Goal: Information Seeking & Learning: Learn about a topic

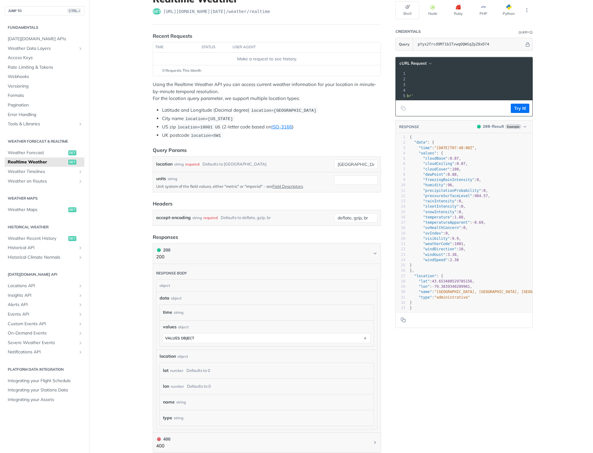
scroll to position [155, 0]
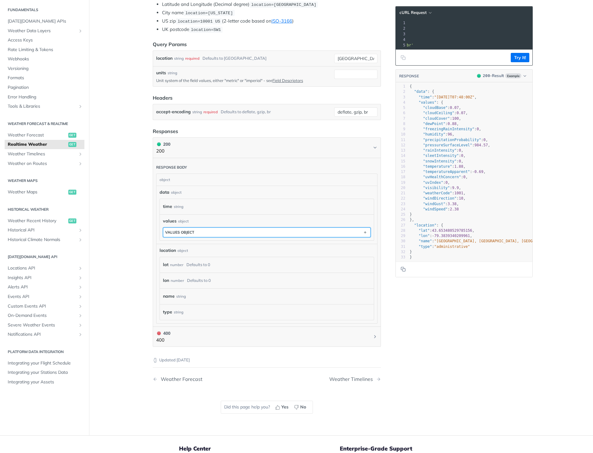
click at [176, 232] on div "values object" at bounding box center [179, 232] width 29 height 5
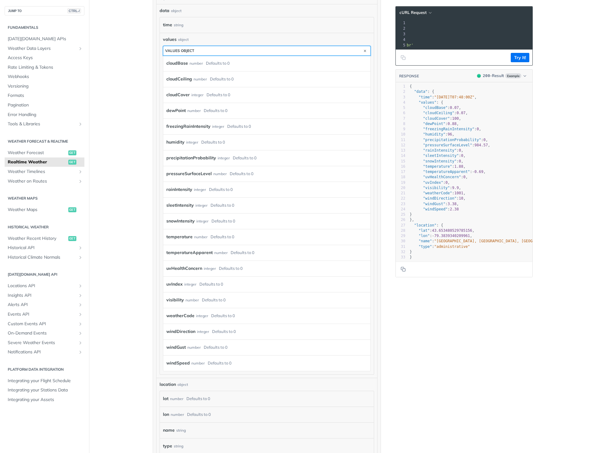
scroll to position [340, 0]
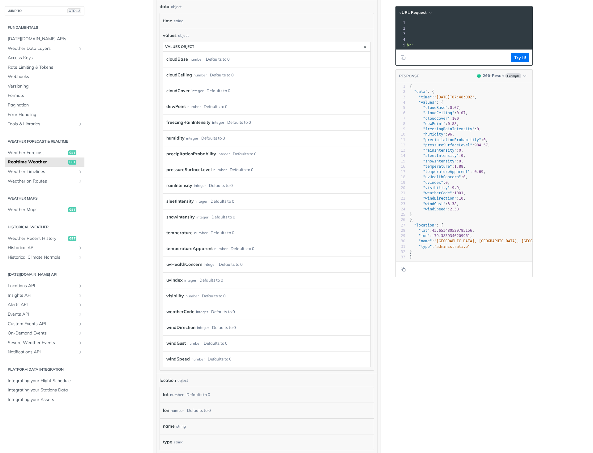
click at [173, 233] on label "temperature" at bounding box center [179, 232] width 26 height 9
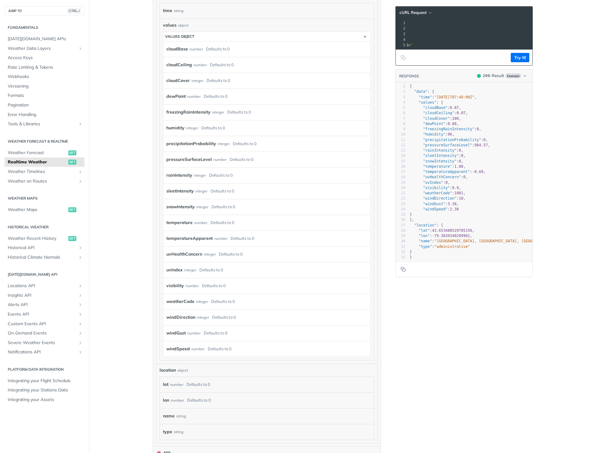
scroll to position [371, 0]
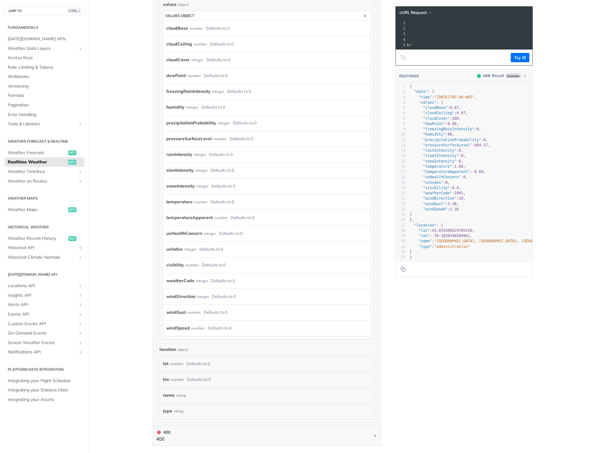
click at [185, 215] on label "temperatureApparent" at bounding box center [189, 217] width 46 height 9
click at [185, 204] on label "temperature" at bounding box center [179, 201] width 26 height 9
drag, startPoint x: 185, startPoint y: 204, endPoint x: 176, endPoint y: 203, distance: 9.1
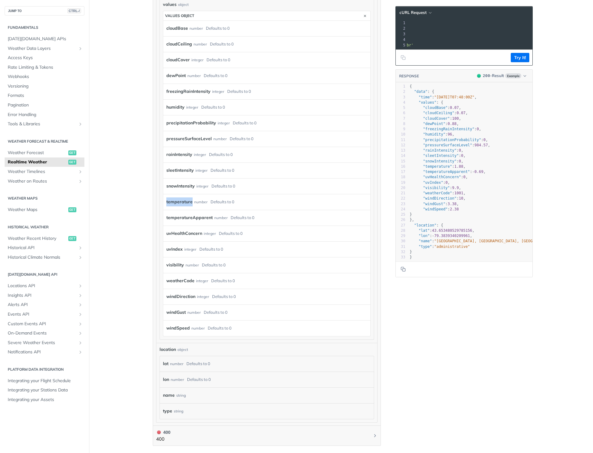
click at [176, 203] on label "temperature" at bounding box center [179, 201] width 26 height 9
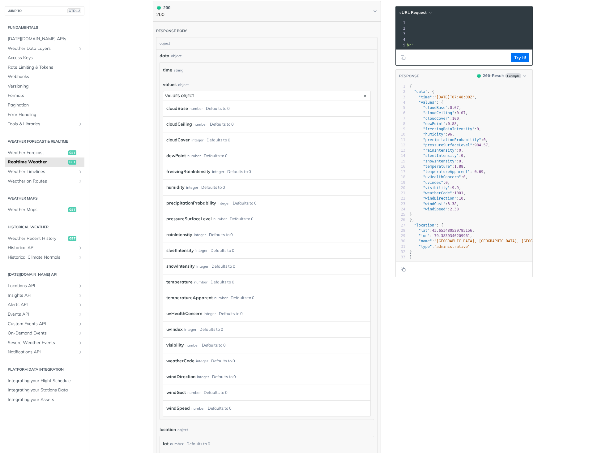
scroll to position [161, 0]
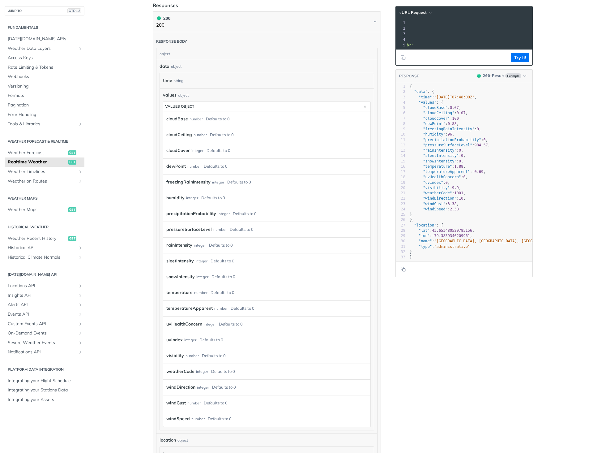
scroll to position [347, 0]
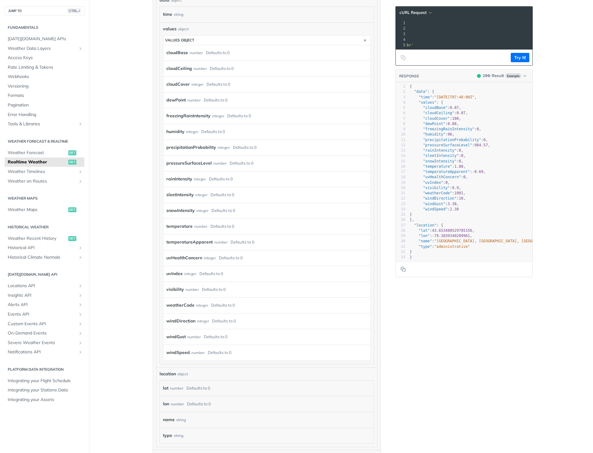
drag, startPoint x: 133, startPoint y: 224, endPoint x: 422, endPoint y: 335, distance: 309.6
drag, startPoint x: 422, startPoint y: 335, endPoint x: 365, endPoint y: 298, distance: 68.3
click at [391, 314] on div "Language Shell Node Ruby PHP Python Credentials Query Query pYyx2frcd9M71bITvwq…" at bounding box center [464, 123] width 148 height 872
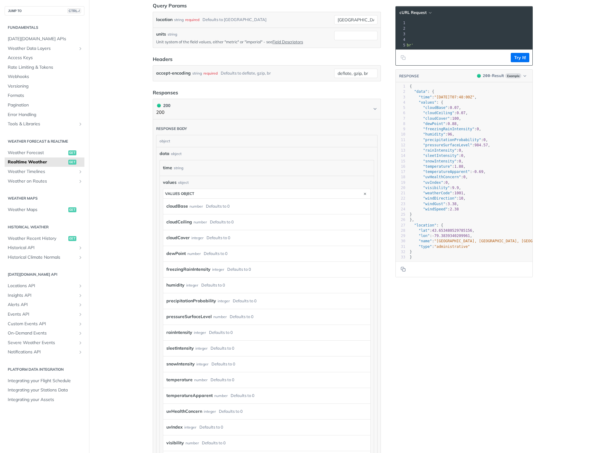
scroll to position [192, 0]
click at [46, 153] on span "Weather Forecast" at bounding box center [37, 153] width 59 height 6
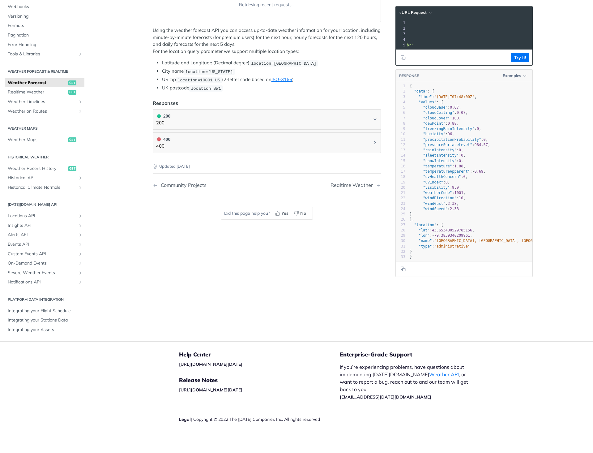
scroll to position [232, 0]
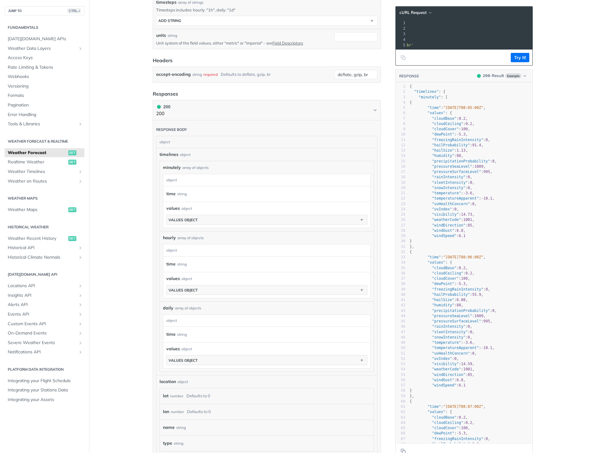
drag, startPoint x: 114, startPoint y: 190, endPoint x: 130, endPoint y: 159, distance: 35.0
click at [130, 159] on main "JUMP TO CTRL-/ Fundamentals Tomorrow.io APIs Weather Data Layers Core Probabili…" at bounding box center [296, 183] width 593 height 765
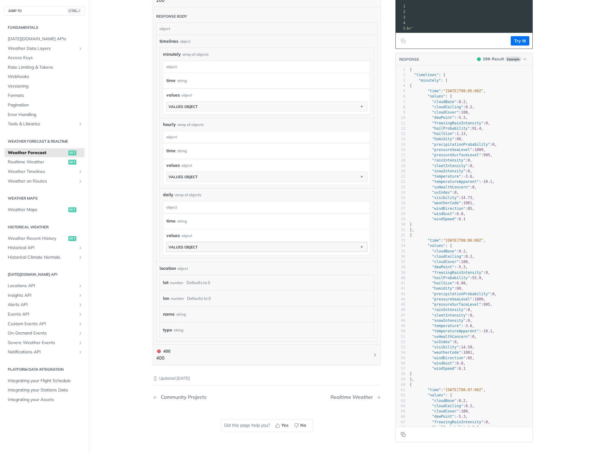
scroll to position [364, 0]
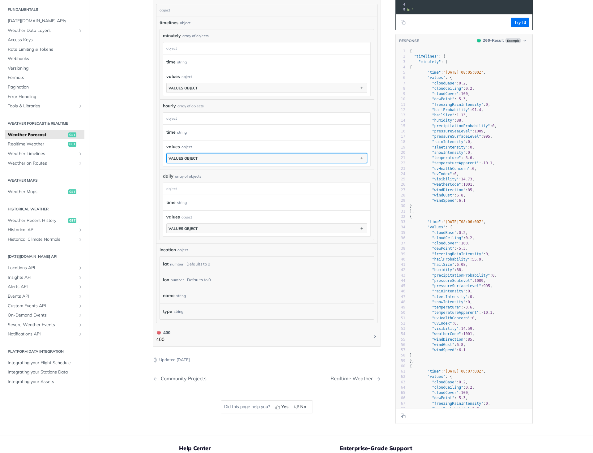
click at [195, 158] on div "values object" at bounding box center [182, 158] width 29 height 5
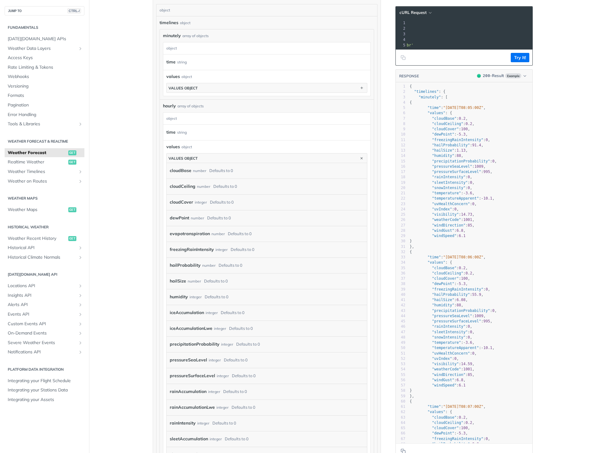
drag, startPoint x: 116, startPoint y: 275, endPoint x: 113, endPoint y: 272, distance: 3.5
drag, startPoint x: 113, startPoint y: 272, endPoint x: 117, endPoint y: 216, distance: 56.7
click at [117, 216] on main "JUMP TO CTRL-/ Fundamentals [DATE][DOMAIN_NAME] APIs Weather Data Layers Core P…" at bounding box center [296, 311] width 593 height 1285
drag, startPoint x: 116, startPoint y: 212, endPoint x: 108, endPoint y: 198, distance: 16.3
drag, startPoint x: 108, startPoint y: 198, endPoint x: 107, endPoint y: 188, distance: 10.6
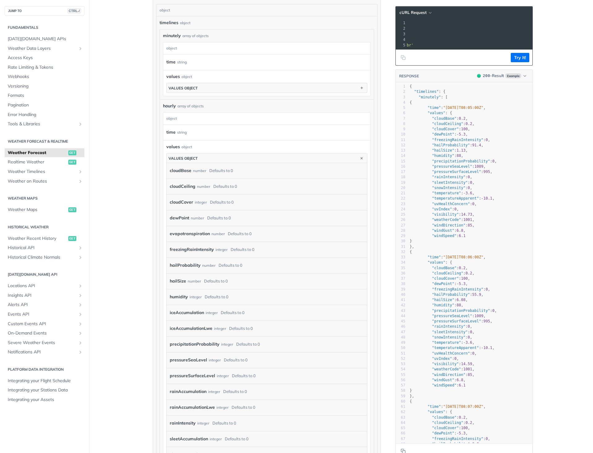
drag, startPoint x: 107, startPoint y: 188, endPoint x: 193, endPoint y: 123, distance: 107.6
click at [193, 124] on div "time string values object values object cloudBase number Defaults to 0 cloudCei…" at bounding box center [266, 405] width 207 height 562
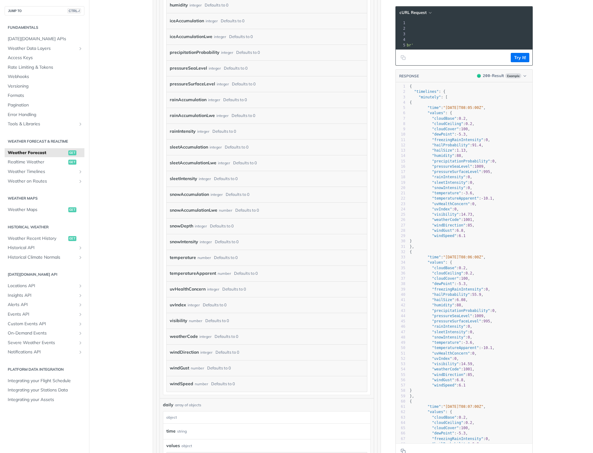
scroll to position [656, 0]
drag, startPoint x: 214, startPoint y: 279, endPoint x: 175, endPoint y: 279, distance: 38.7
click at [183, 279] on div "temperatureApparent number Defaults to 0" at bounding box center [267, 273] width 200 height 16
click at [183, 336] on label "weatherCode" at bounding box center [184, 335] width 28 height 9
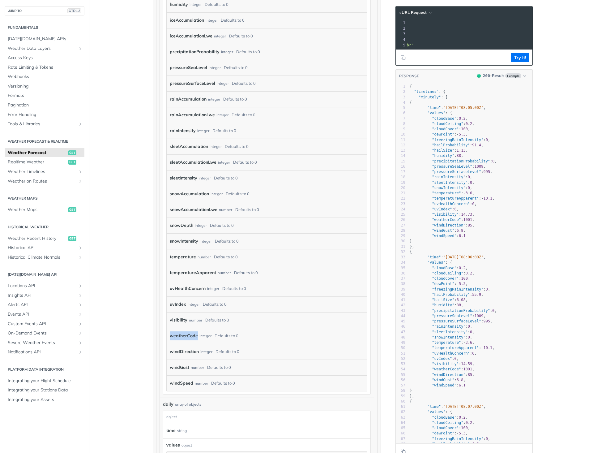
copy label "weatherCode"
drag, startPoint x: 76, startPoint y: 309, endPoint x: 378, endPoint y: 297, distance: 302.6
drag, startPoint x: 378, startPoint y: 297, endPoint x: 151, endPoint y: 266, distance: 229.7
drag, startPoint x: 151, startPoint y: 266, endPoint x: 139, endPoint y: 264, distance: 11.5
click at [139, 264] on main "JUMP TO CTRL-/ Fundamentals [DATE][DOMAIN_NAME] APIs Weather Data Layers Core P…" at bounding box center [296, 19] width 593 height 1285
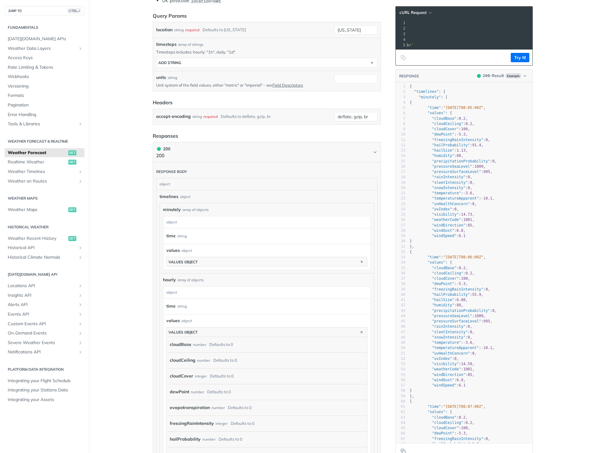
scroll to position [69, 0]
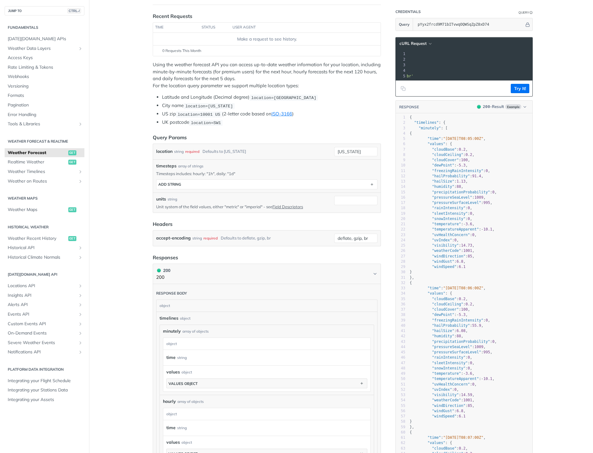
drag, startPoint x: 149, startPoint y: 133, endPoint x: 160, endPoint y: 132, distance: 10.6
drag, startPoint x: 160, startPoint y: 132, endPoint x: 291, endPoint y: 143, distance: 131.2
drag, startPoint x: 290, startPoint y: 143, endPoint x: 295, endPoint y: 141, distance: 5.4
click at [290, 143] on div "location string required Defaults to new york new york timesteps array of strin…" at bounding box center [267, 177] width 228 height 69
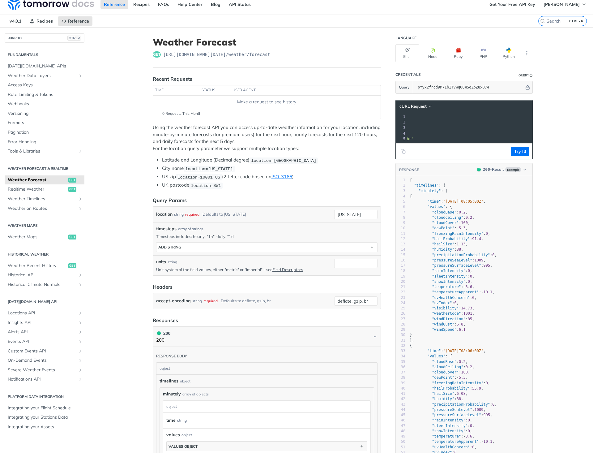
scroll to position [0, 0]
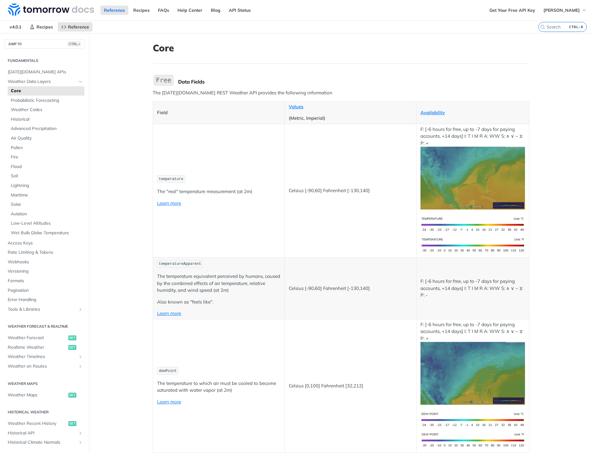
drag, startPoint x: 151, startPoint y: 102, endPoint x: 342, endPoint y: 77, distance: 192.7
click at [157, 80] on img "Expand image" at bounding box center [164, 80] width 22 height 13
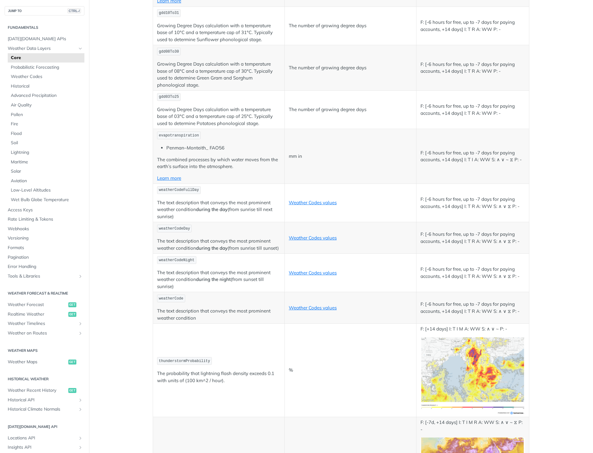
scroll to position [2999, 0]
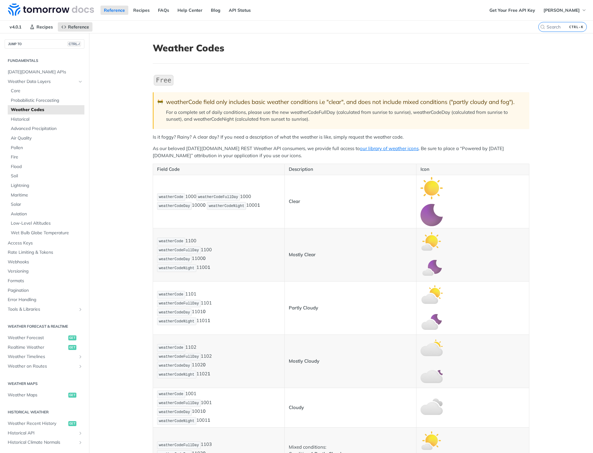
drag, startPoint x: 140, startPoint y: 162, endPoint x: 355, endPoint y: 176, distance: 215.0
drag, startPoint x: 355, startPoint y: 176, endPoint x: 339, endPoint y: 176, distance: 15.8
click at [339, 176] on td "Clear" at bounding box center [350, 201] width 132 height 53
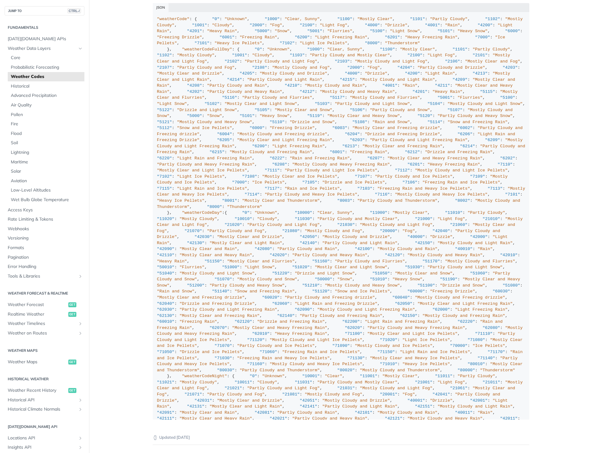
scroll to position [4516, 0]
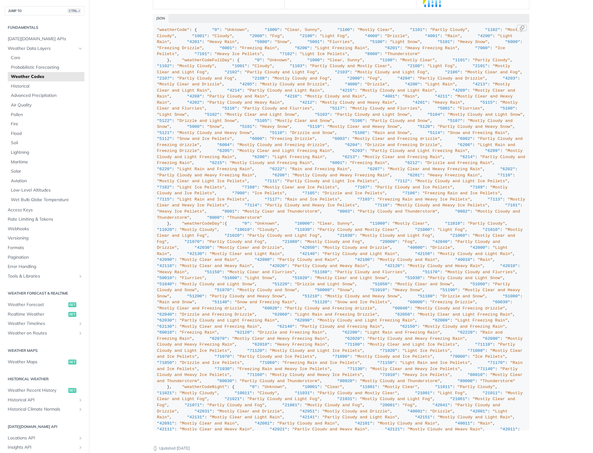
drag, startPoint x: 127, startPoint y: 231, endPoint x: 355, endPoint y: 220, distance: 228.2
drag, startPoint x: 355, startPoint y: 220, endPoint x: 310, endPoint y: 207, distance: 46.5
click at [310, 206] on div ""weatherCode" : { "0" : "Unknown" , "1000" : "Clear, Sunny" , "1100" : "Mostly …" at bounding box center [341, 290] width 368 height 526
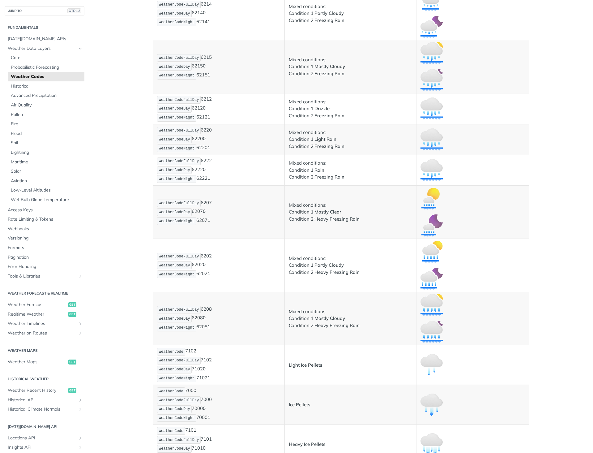
scroll to position [3147, 0]
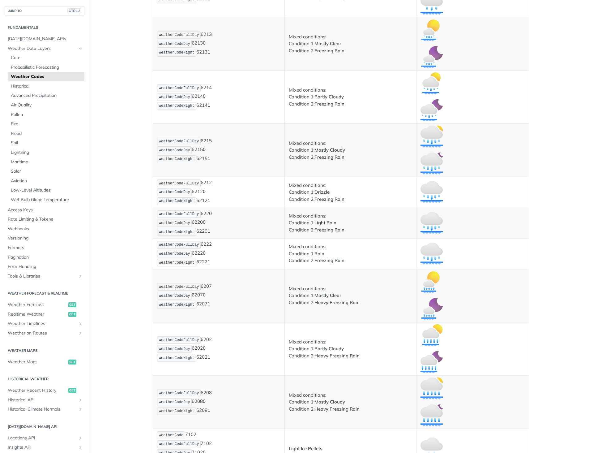
click at [431, 190] on img "Expand image" at bounding box center [431, 192] width 22 height 22
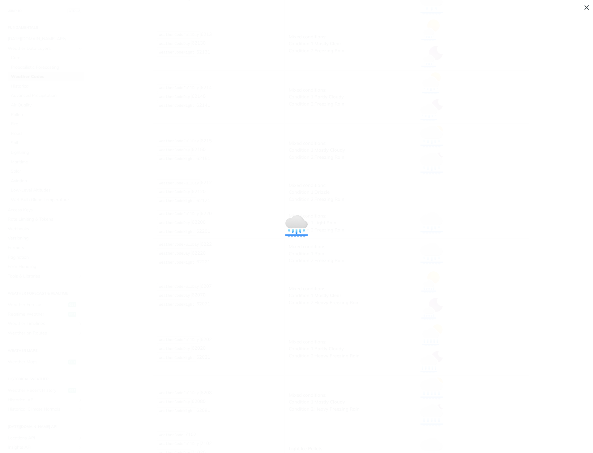
click at [585, 7] on span "Collapse image" at bounding box center [296, 226] width 593 height 453
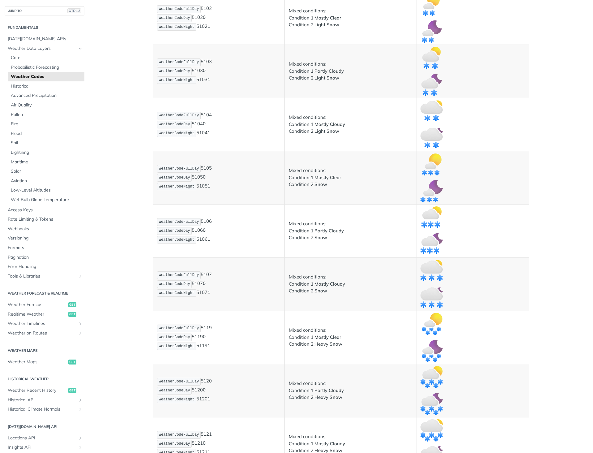
scroll to position [1645, 0]
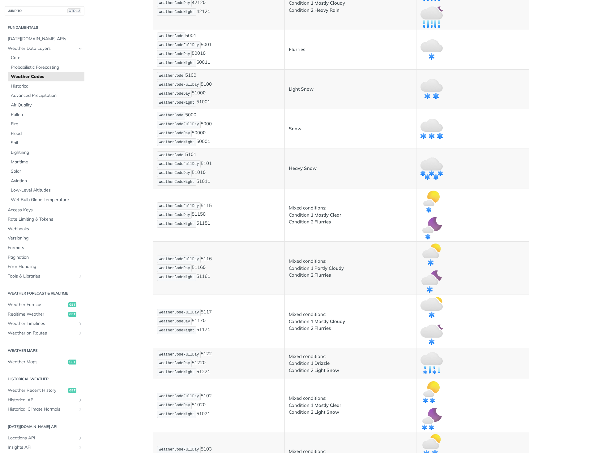
drag, startPoint x: 504, startPoint y: 71, endPoint x: 270, endPoint y: 144, distance: 245.1
drag, startPoint x: 270, startPoint y: 144, endPoint x: 539, endPoint y: 142, distance: 269.3
drag, startPoint x: 539, startPoint y: 142, endPoint x: 496, endPoint y: 133, distance: 44.5
click at [496, 134] on p at bounding box center [472, 129] width 104 height 22
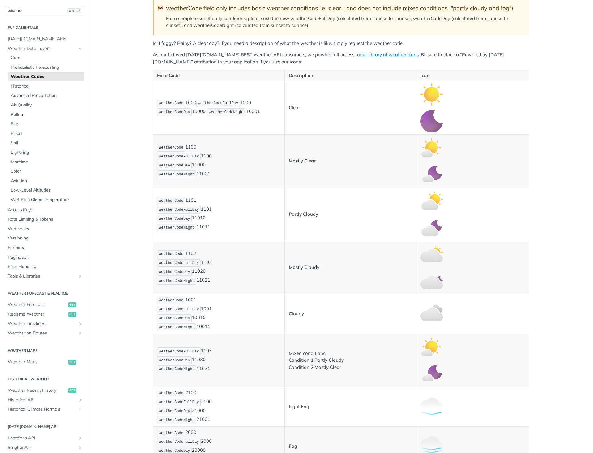
scroll to position [0, 0]
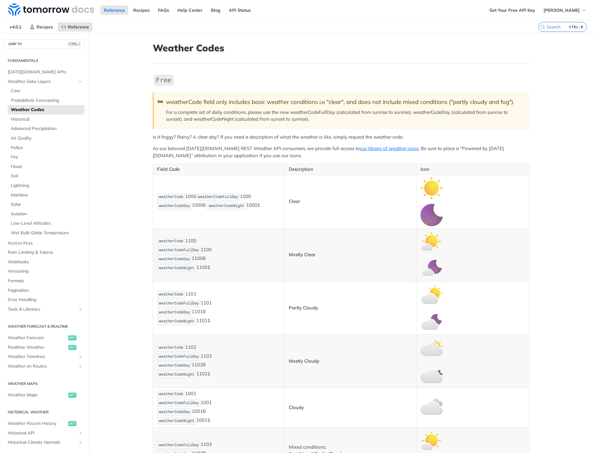
drag, startPoint x: 178, startPoint y: 80, endPoint x: 424, endPoint y: 84, distance: 246.4
drag, startPoint x: 424, startPoint y: 84, endPoint x: 403, endPoint y: 80, distance: 21.3
drag, startPoint x: 129, startPoint y: 80, endPoint x: 93, endPoint y: 59, distance: 41.4
drag, startPoint x: 93, startPoint y: 59, endPoint x: 437, endPoint y: 88, distance: 344.7
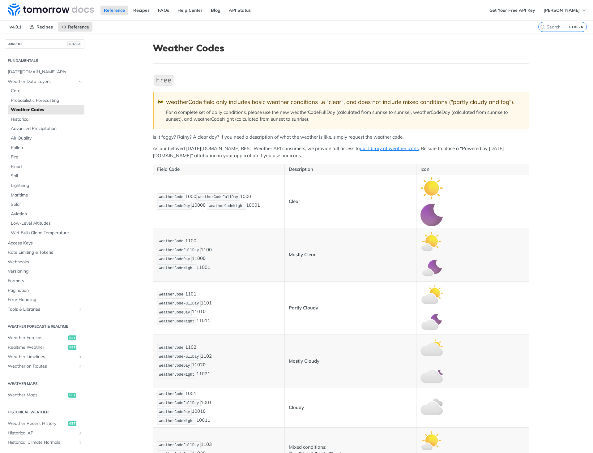
drag, startPoint x: 437, startPoint y: 88, endPoint x: 411, endPoint y: 82, distance: 26.2
drag, startPoint x: 112, startPoint y: 86, endPoint x: 115, endPoint y: 85, distance: 3.4
drag, startPoint x: 115, startPoint y: 85, endPoint x: 309, endPoint y: 92, distance: 194.0
drag, startPoint x: 309, startPoint y: 92, endPoint x: 290, endPoint y: 94, distance: 19.0
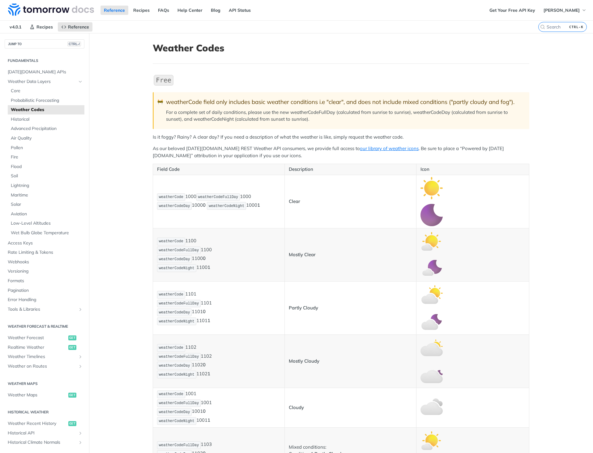
drag, startPoint x: 290, startPoint y: 94, endPoint x: 277, endPoint y: 94, distance: 13.0
click at [277, 94] on blockquote "🚧 weatherCode field only includes basic weather conditions i.e "clear", and doe…" at bounding box center [341, 110] width 377 height 36
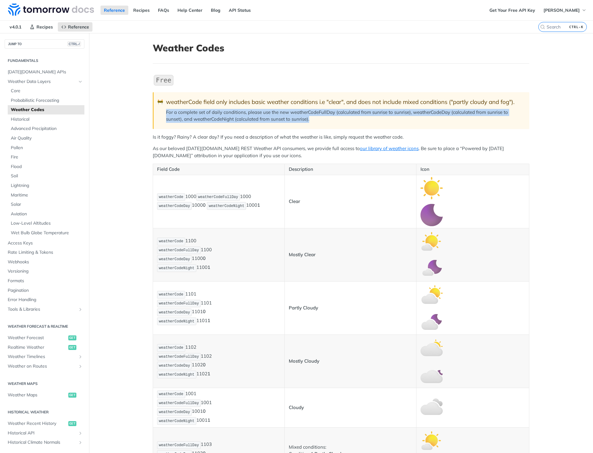
drag, startPoint x: 185, startPoint y: 113, endPoint x: 318, endPoint y: 121, distance: 132.9
click at [318, 121] on p "For a complete set of daily conditions, please use the new weatherCodeFullDay (…" at bounding box center [344, 116] width 357 height 14
copy p "For a complete set of daily conditions, please use the new weatherCodeFullDay (…"
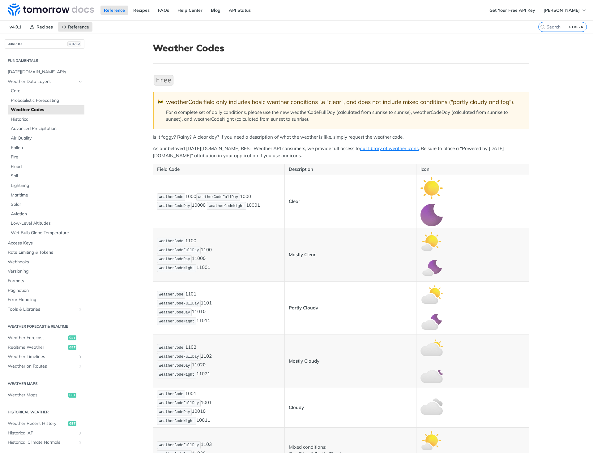
drag, startPoint x: 140, startPoint y: 150, endPoint x: 361, endPoint y: 128, distance: 221.8
click at [361, 128] on blockquote "🚧 weatherCode field only includes basic weather conditions i.e "clear", and doe…" at bounding box center [341, 110] width 377 height 36
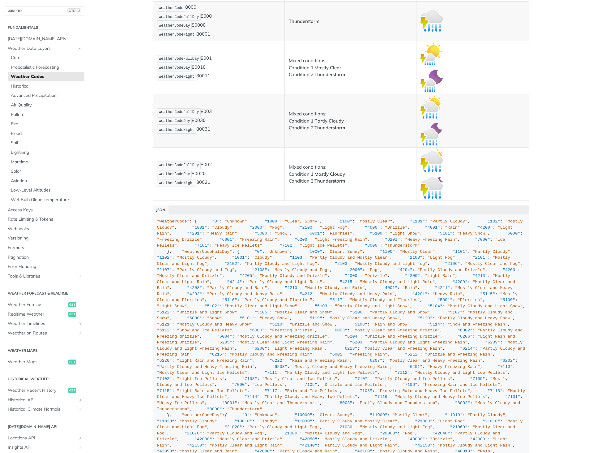
scroll to position [4296, 0]
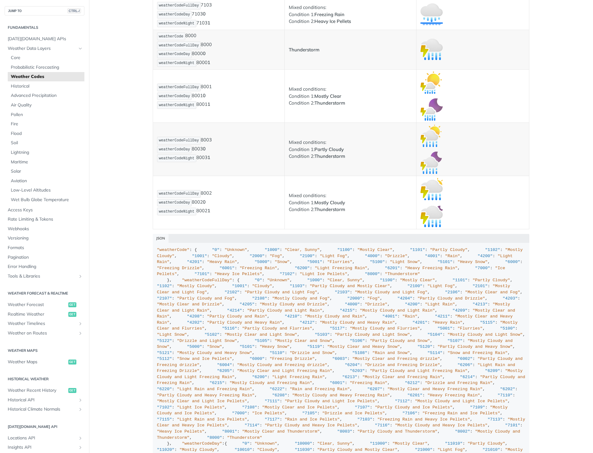
drag, startPoint x: 110, startPoint y: 166, endPoint x: 123, endPoint y: 168, distance: 12.6
drag, startPoint x: 123, startPoint y: 168, endPoint x: 282, endPoint y: 176, distance: 159.4
drag, startPoint x: 282, startPoint y: 176, endPoint x: 266, endPoint y: 184, distance: 17.4
click at [271, 175] on td "weatherCodeFullDay 8003 weatherCodeDay 8003 0 weatherCodeNight 8003 1" at bounding box center [219, 149] width 132 height 53
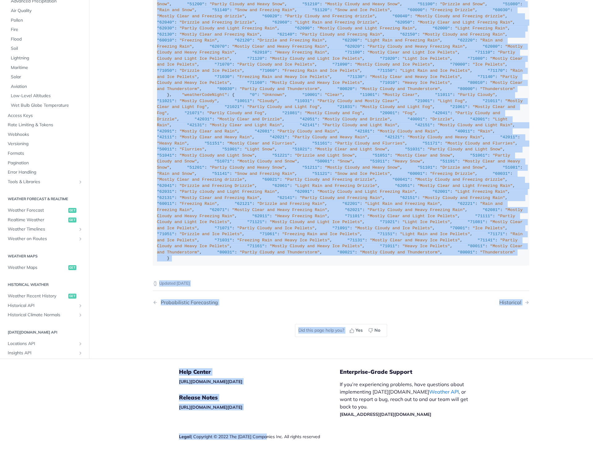
scroll to position [4698, 0]
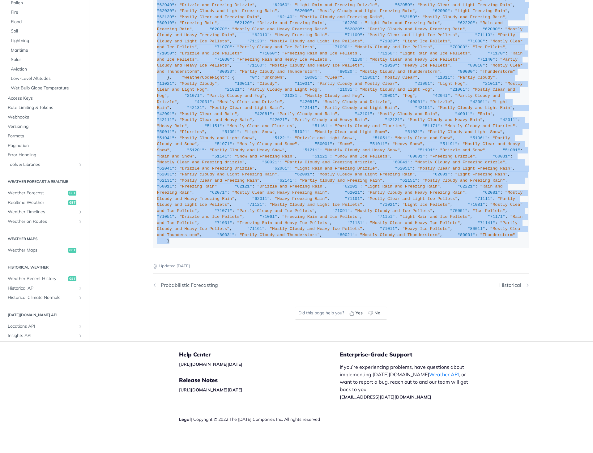
drag, startPoint x: 155, startPoint y: 186, endPoint x: 264, endPoint y: 247, distance: 125.6
click at [264, 247] on code ""weatherCode" : { "0" : "Unknown" , "1000" : "Clear, Sunny" , "1100" : "Mostly …" at bounding box center [341, 44] width 377 height 407
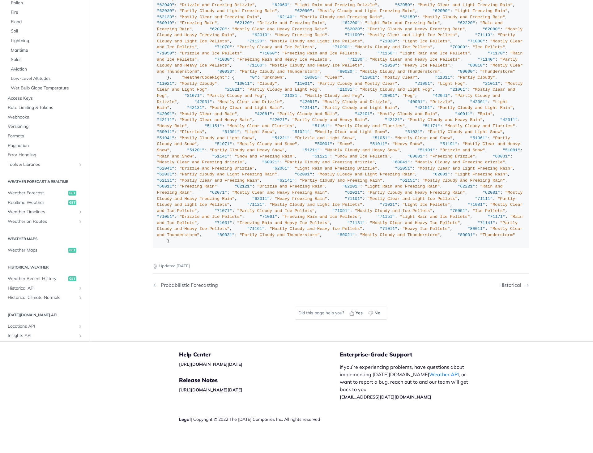
click at [272, 171] on span ""62061"" at bounding box center [281, 168] width 18 height 5
click at [174, 167] on span ""62041"" at bounding box center [166, 168] width 18 height 5
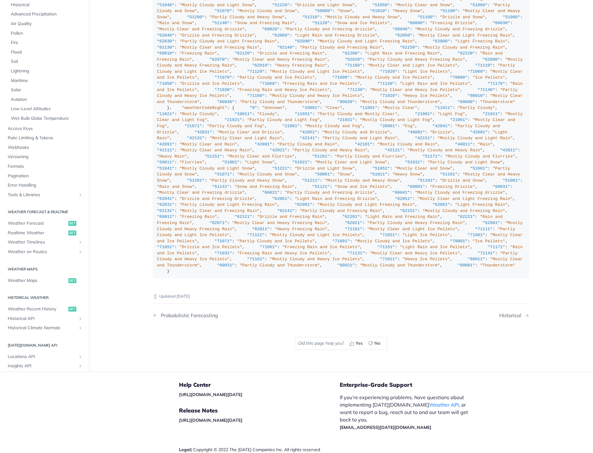
scroll to position [2471, 0]
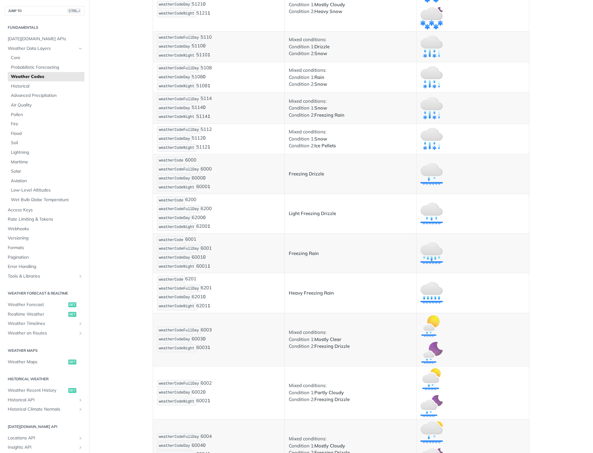
drag, startPoint x: 134, startPoint y: 194, endPoint x: 283, endPoint y: 194, distance: 149.3
drag, startPoint x: 283, startPoint y: 194, endPoint x: 280, endPoint y: 190, distance: 4.6
click at [280, 190] on td "weatherCode 6000 weatherCodeFullDay 6000 weatherCodeDay 6000 0 weatherCodeNight…" at bounding box center [219, 174] width 132 height 40
click at [261, 211] on p "weatherCode 6200 weatherCodeFullDay 6200 weatherCodeDay 6200 0 weatherCodeNight…" at bounding box center [218, 214] width 123 height 36
drag, startPoint x: 139, startPoint y: 193, endPoint x: 117, endPoint y: 191, distance: 21.4
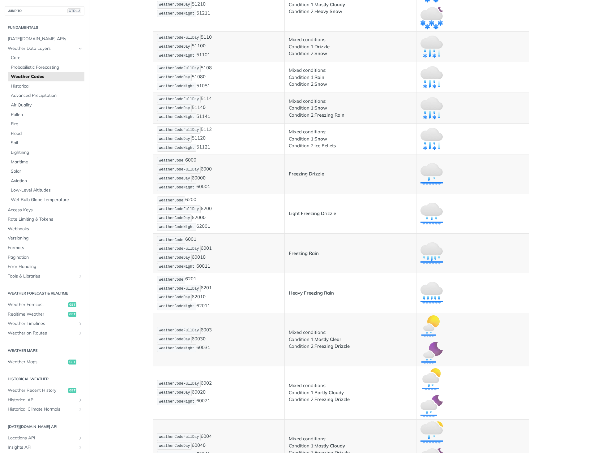
drag, startPoint x: 117, startPoint y: 191, endPoint x: 282, endPoint y: 194, distance: 164.5
drag, startPoint x: 282, startPoint y: 194, endPoint x: 275, endPoint y: 195, distance: 6.5
click at [276, 195] on td "weatherCode 6200 weatherCodeFullDay 6200 weatherCodeDay 6200 0 weatherCodeNight…" at bounding box center [219, 214] width 132 height 40
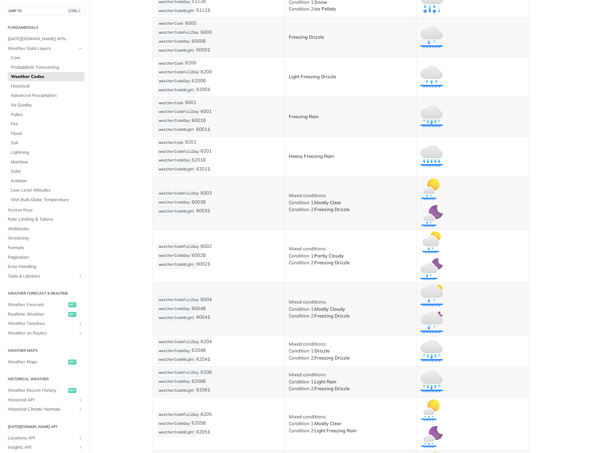
scroll to position [2440, 0]
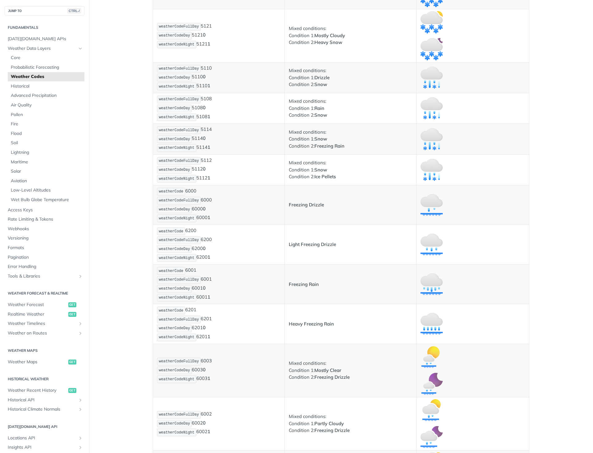
drag, startPoint x: 151, startPoint y: 225, endPoint x: 132, endPoint y: 222, distance: 19.2
click at [132, 222] on main "JUMP TO CTRL-/ Fundamentals [DATE][DOMAIN_NAME] APIs Weather Data Layers Core P…" at bounding box center [296, 96] width 593 height 5006
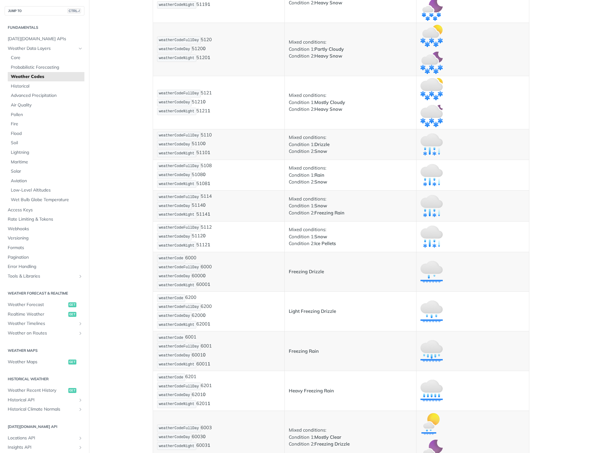
scroll to position [2193, 0]
